Goal: Task Accomplishment & Management: Manage account settings

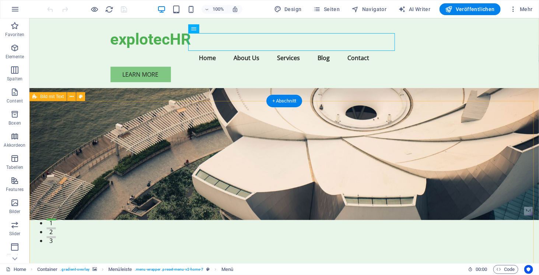
scroll to position [24, 0]
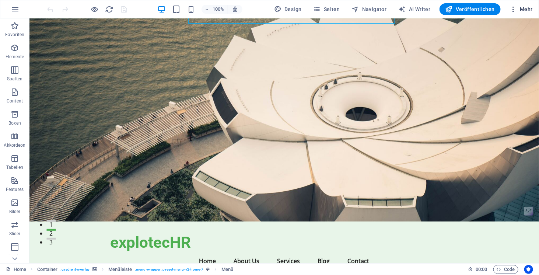
click at [521, 10] on span "Mehr" at bounding box center [520, 9] width 23 height 7
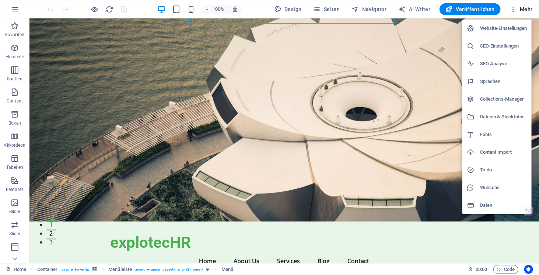
click at [485, 29] on h6 "Website-Einstellungen" at bounding box center [503, 28] width 47 height 9
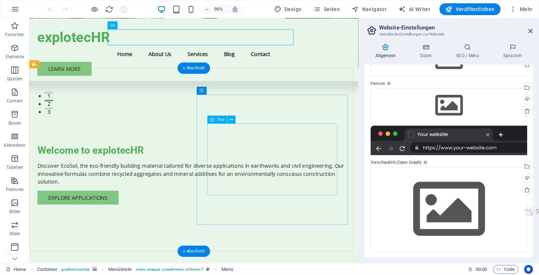
scroll to position [270, 0]
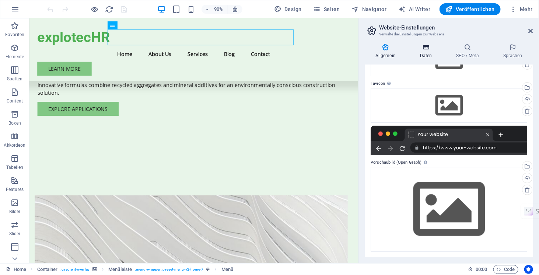
click at [430, 51] on h4 "Daten" at bounding box center [427, 50] width 36 height 15
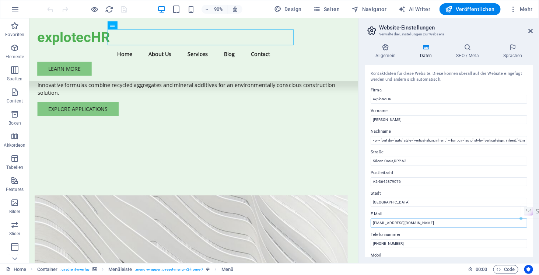
drag, startPoint x: 408, startPoint y: 223, endPoint x: 366, endPoint y: 218, distance: 41.8
click at [366, 218] on div "Kontaktdaten für diese Website. Diese können überall auf der Website eingefügt …" at bounding box center [449, 161] width 168 height 192
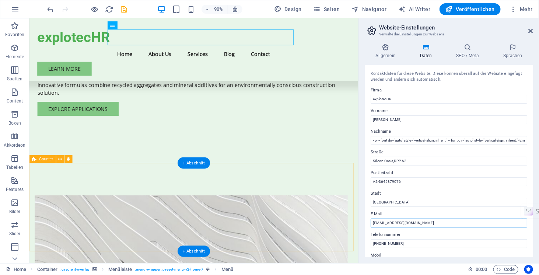
type input "[EMAIL_ADDRESS][DOMAIN_NAME]"
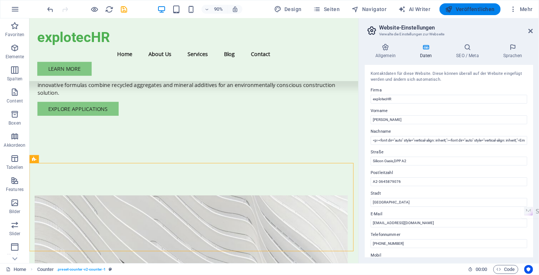
click at [468, 7] on span "Veröffentlichen" at bounding box center [469, 9] width 49 height 7
